Goal: Task Accomplishment & Management: Manage account settings

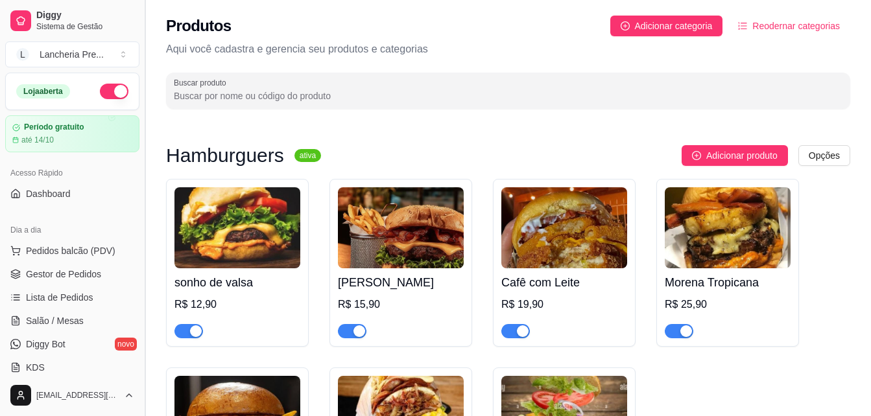
click at [143, 369] on button "Toggle Sidebar" at bounding box center [144, 208] width 10 height 416
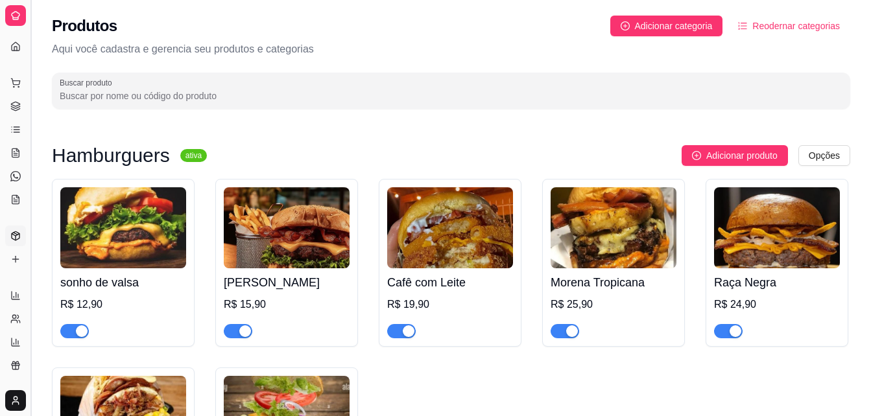
click at [32, 385] on button "Toggle Sidebar" at bounding box center [30, 208] width 10 height 416
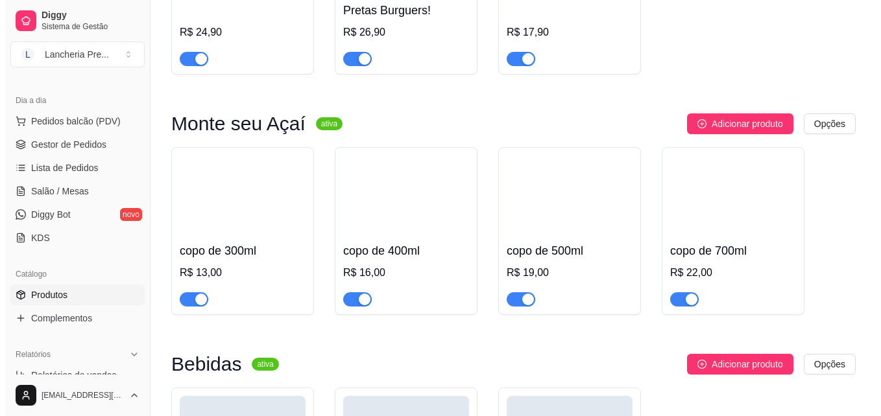
scroll to position [493, 0]
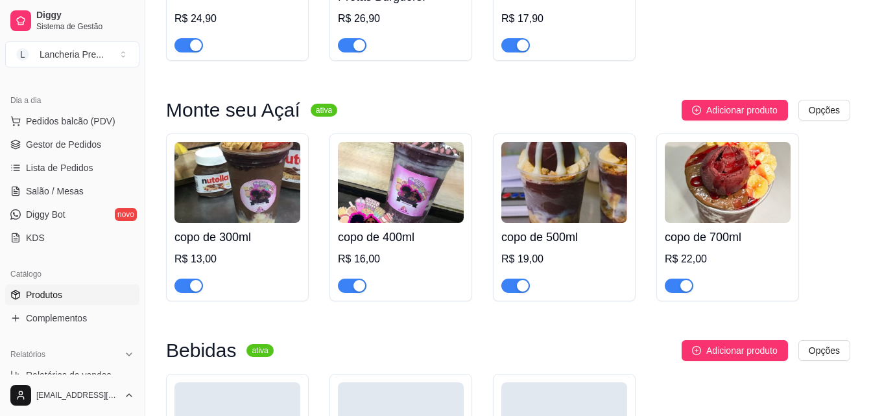
click at [276, 246] on h4 "copo de 300ml" at bounding box center [237, 237] width 126 height 18
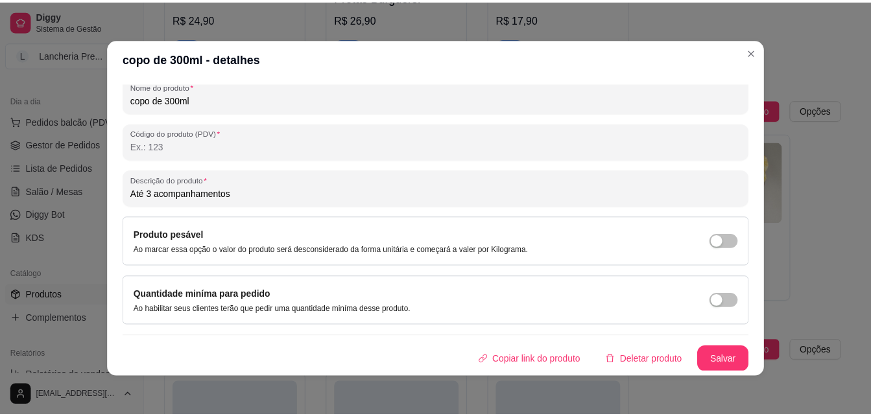
scroll to position [184, 0]
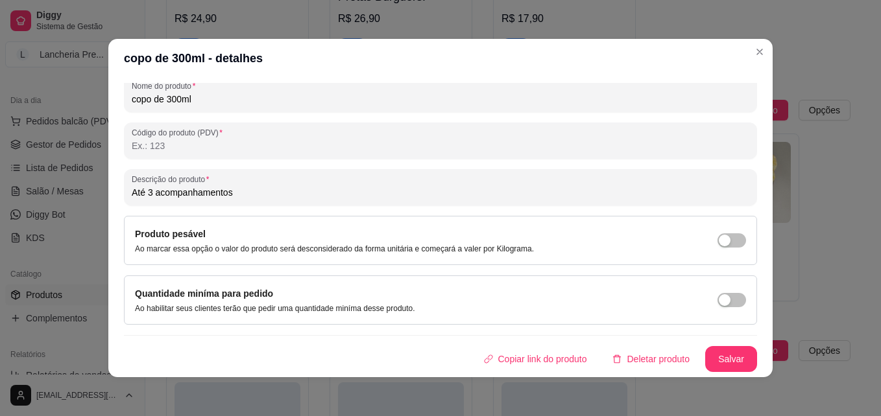
click at [519, 190] on input "Até 3 acompanhamentos" at bounding box center [441, 192] width 618 height 13
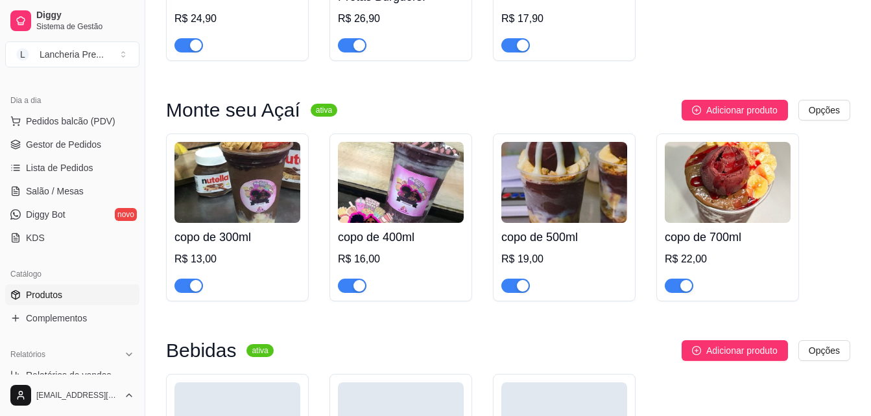
click at [828, 268] on div "copo de 300ml R$ 13,00 copo de 400ml R$ 16,00 copo de 500ml R$ 19,00 copo de 70…" at bounding box center [508, 218] width 684 height 168
click at [118, 322] on link "Complementos" at bounding box center [72, 318] width 134 height 21
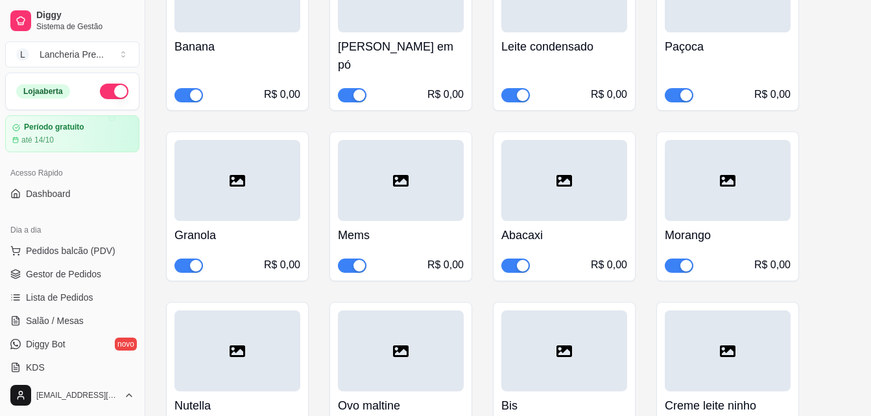
scroll to position [320, 0]
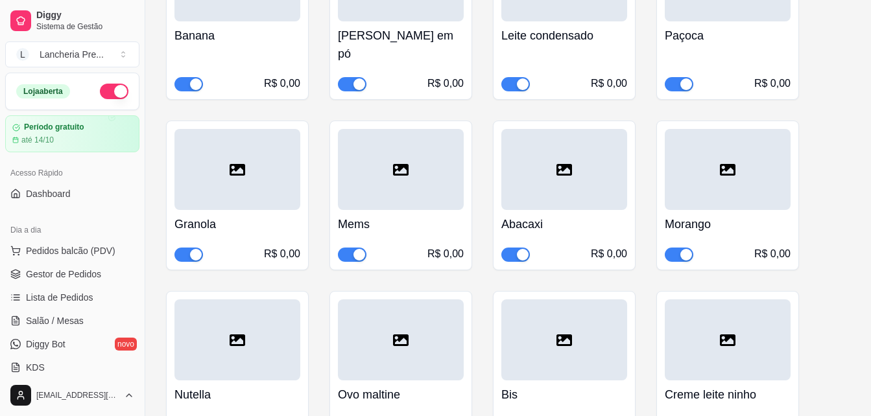
click at [758, 386] on h4 "Creme leite ninho" at bounding box center [728, 395] width 126 height 18
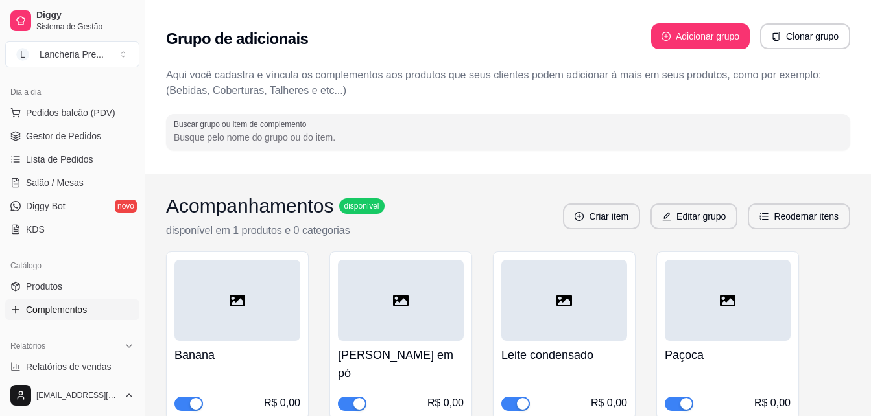
scroll to position [190, 0]
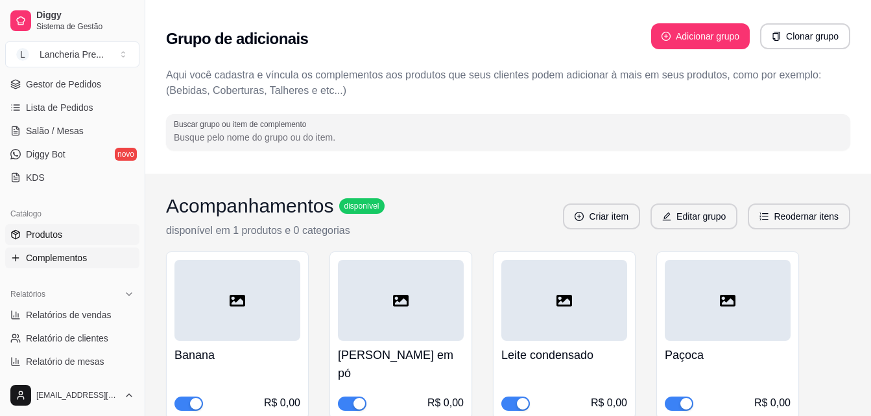
click at [78, 240] on link "Produtos" at bounding box center [72, 234] width 134 height 21
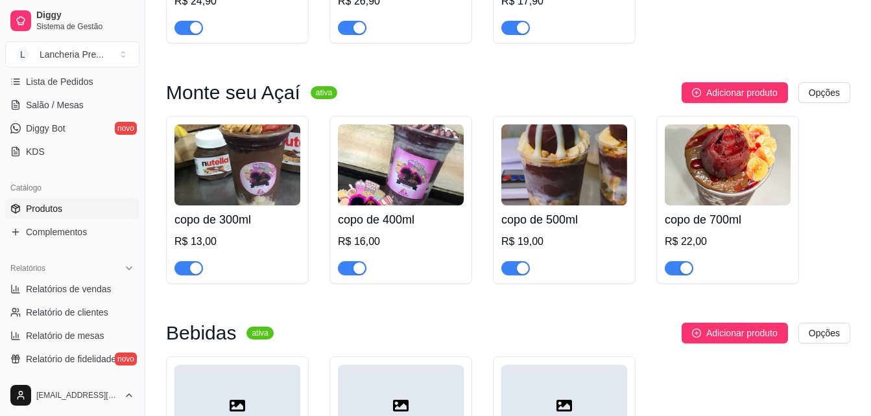
scroll to position [545, 0]
